Goal: Entertainment & Leisure: Consume media (video, audio)

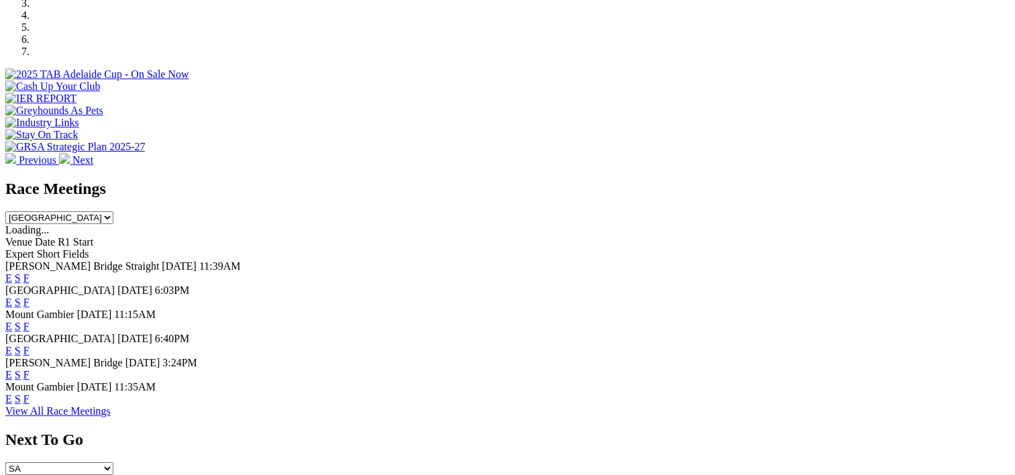
scroll to position [471, 0]
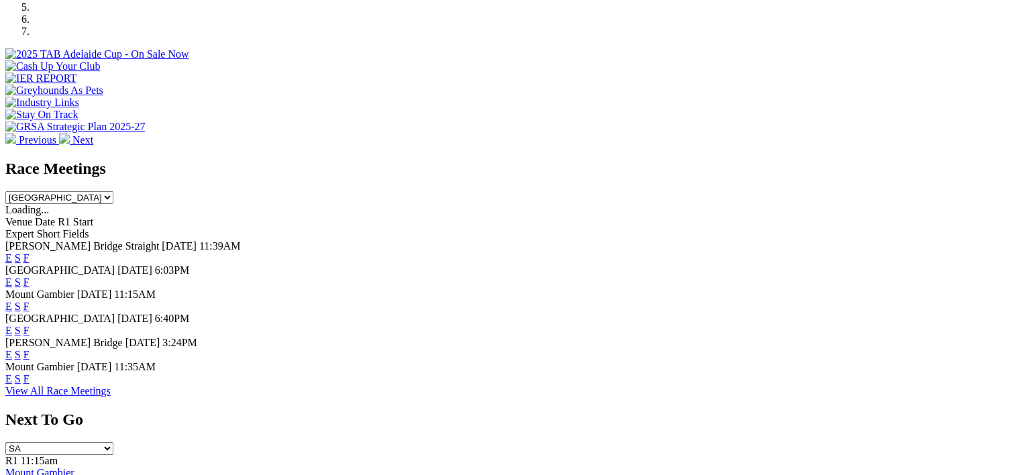
click at [30, 276] on link "F" at bounding box center [26, 281] width 6 height 11
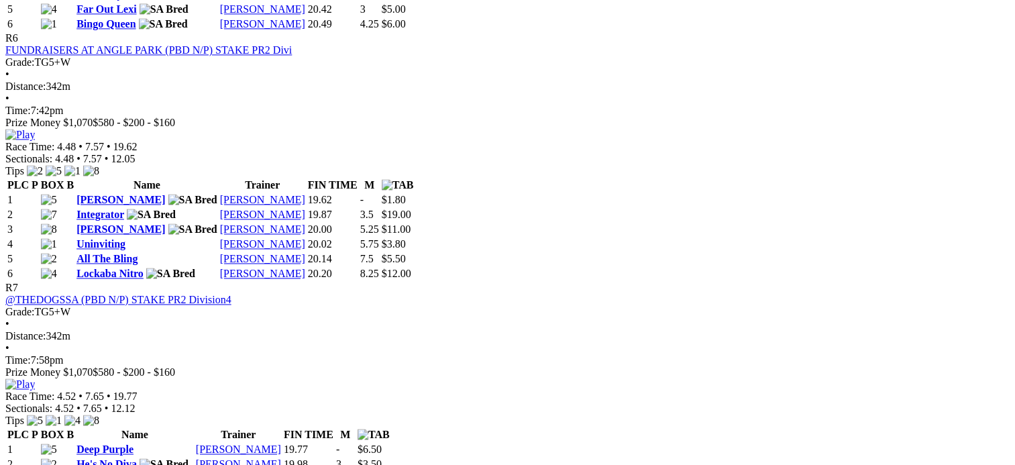
scroll to position [1911, 0]
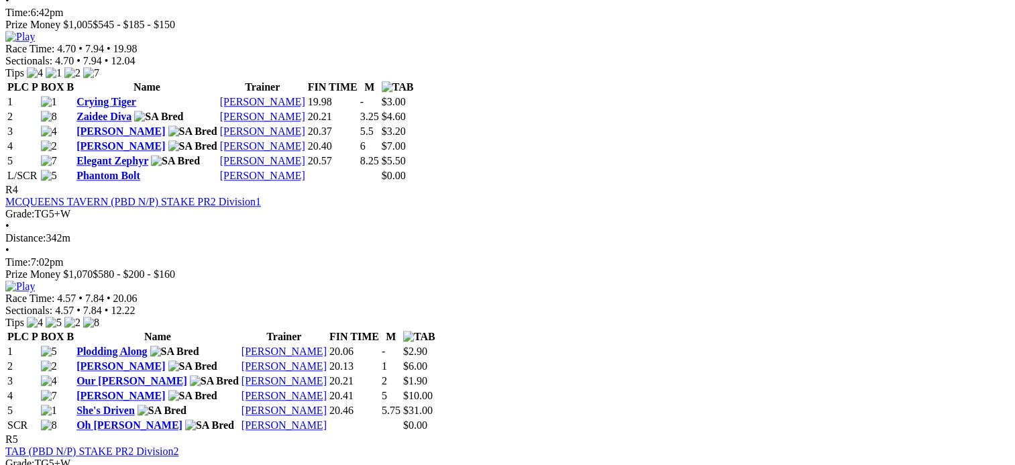
scroll to position [1242, 0]
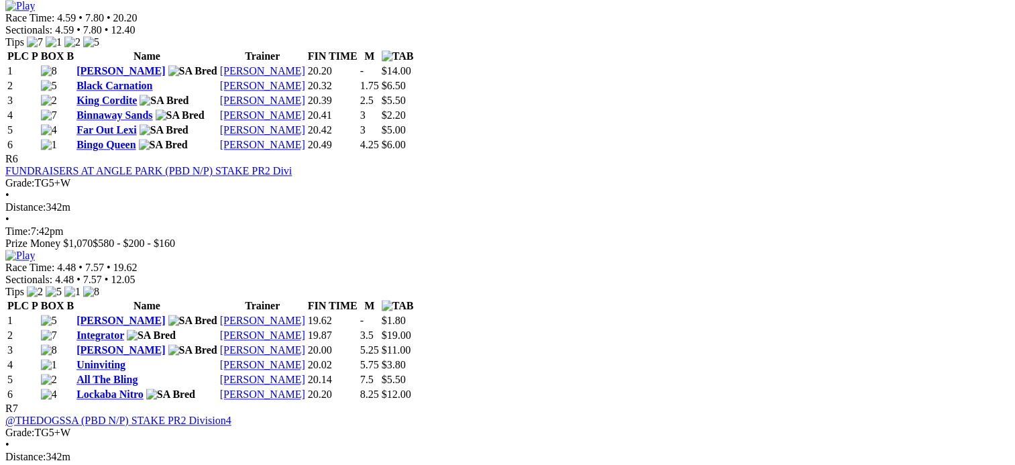
scroll to position [1776, 0]
